Goal: Navigation & Orientation: Find specific page/section

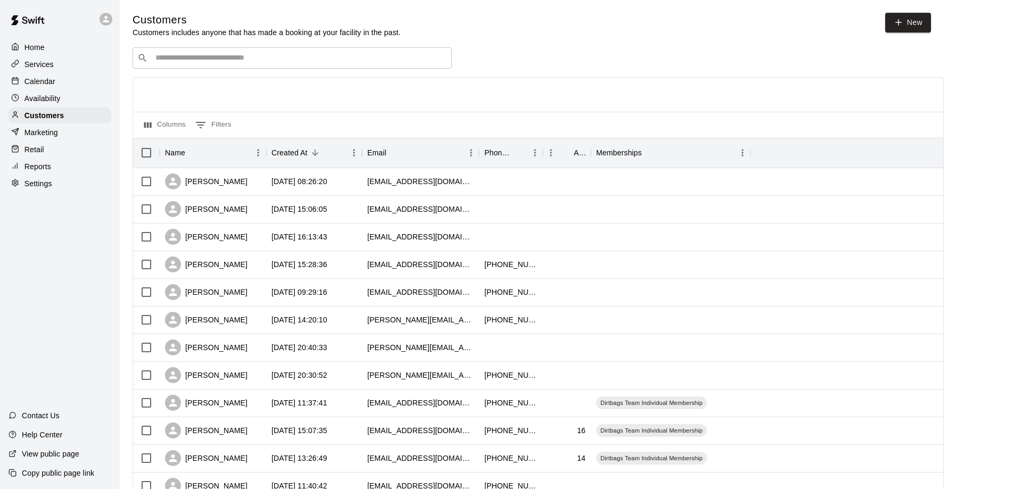
click at [33, 48] on p "Home" at bounding box center [34, 47] width 20 height 11
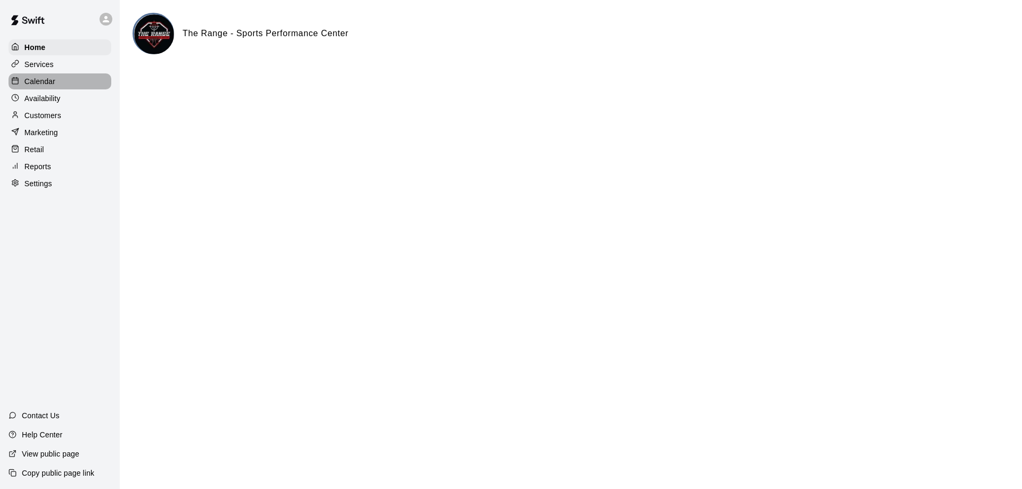
click at [47, 81] on p "Calendar" at bounding box center [39, 81] width 31 height 11
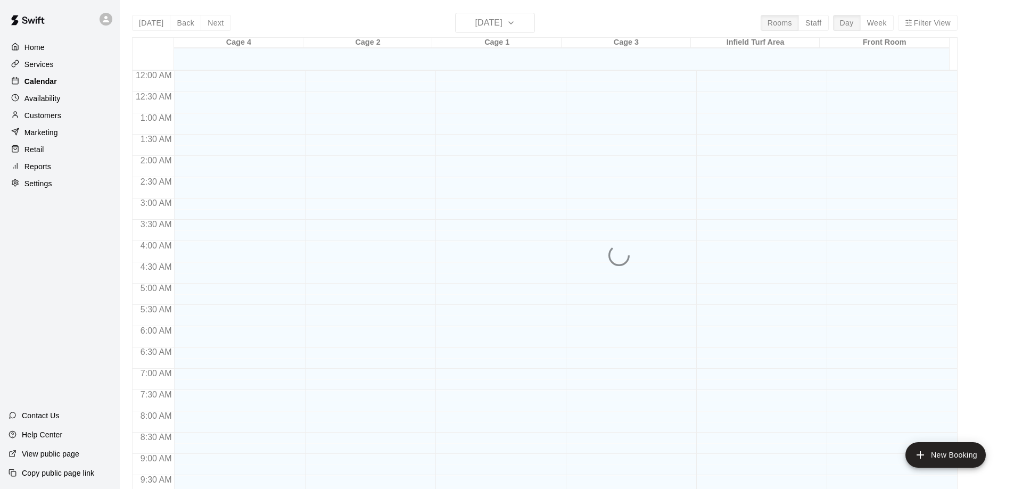
scroll to position [559, 0]
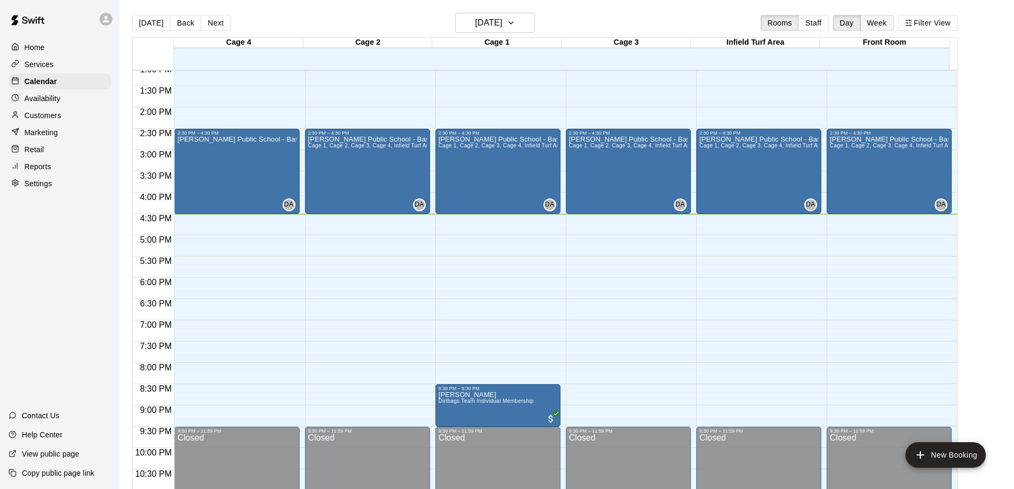
click at [877, 18] on button "Week" at bounding box center [877, 23] width 34 height 16
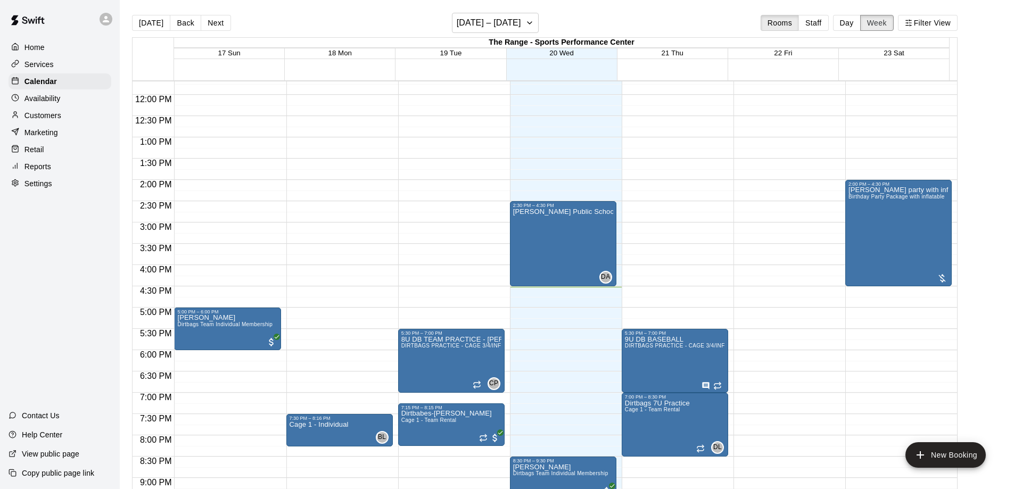
scroll to position [497, 0]
click at [530, 24] on icon "button" at bounding box center [529, 22] width 9 height 13
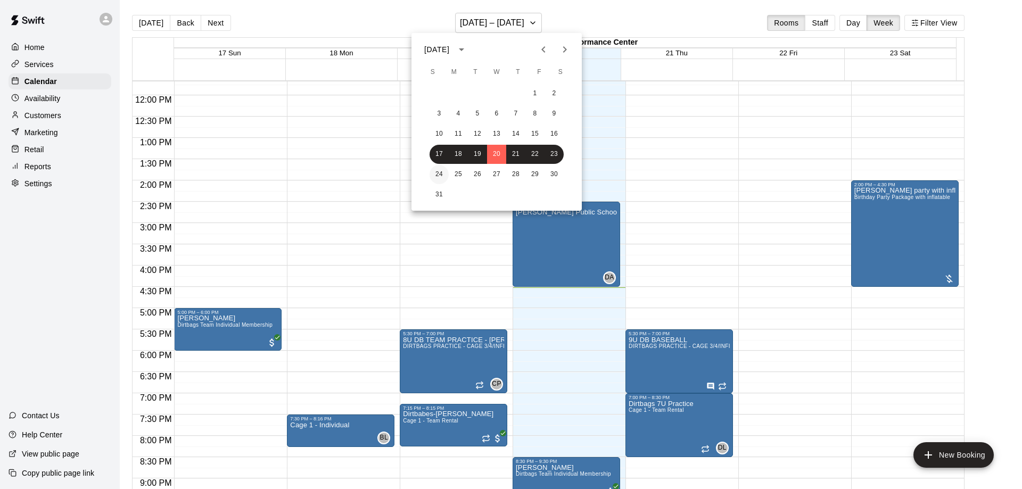
click at [435, 172] on button "24" at bounding box center [438, 174] width 19 height 19
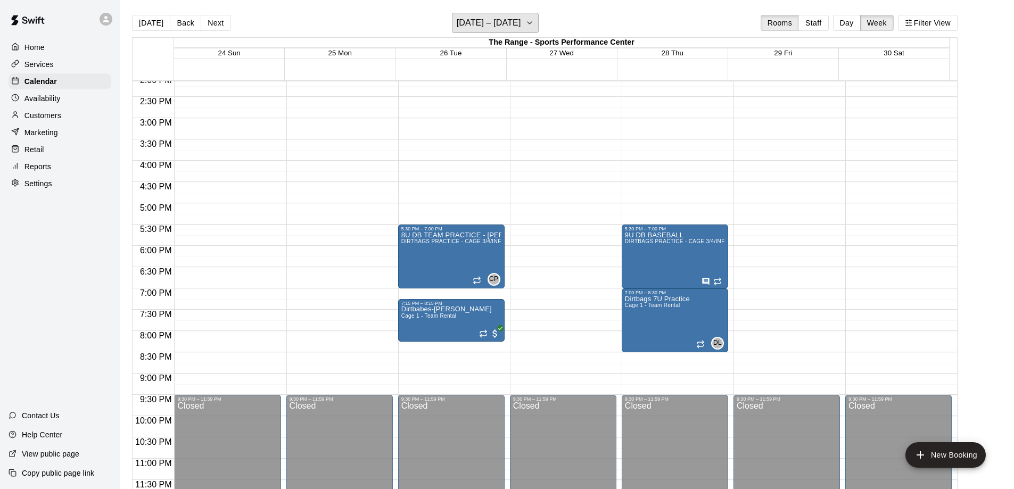
scroll to position [603, 0]
